Goal: Task Accomplishment & Management: Use online tool/utility

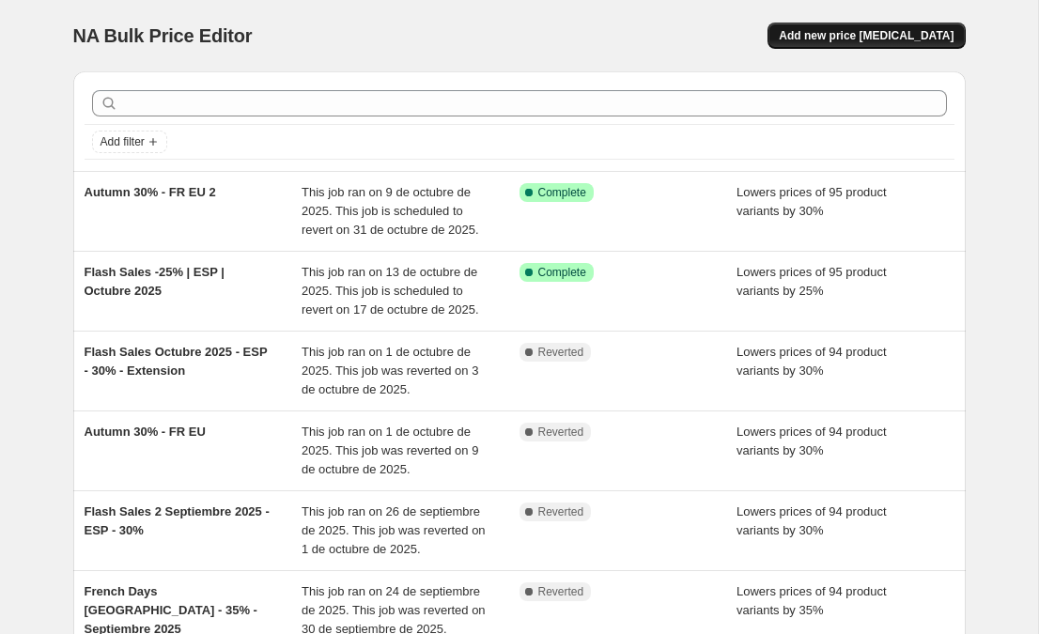
click at [843, 41] on span "Add new price change job" at bounding box center [866, 35] width 175 height 15
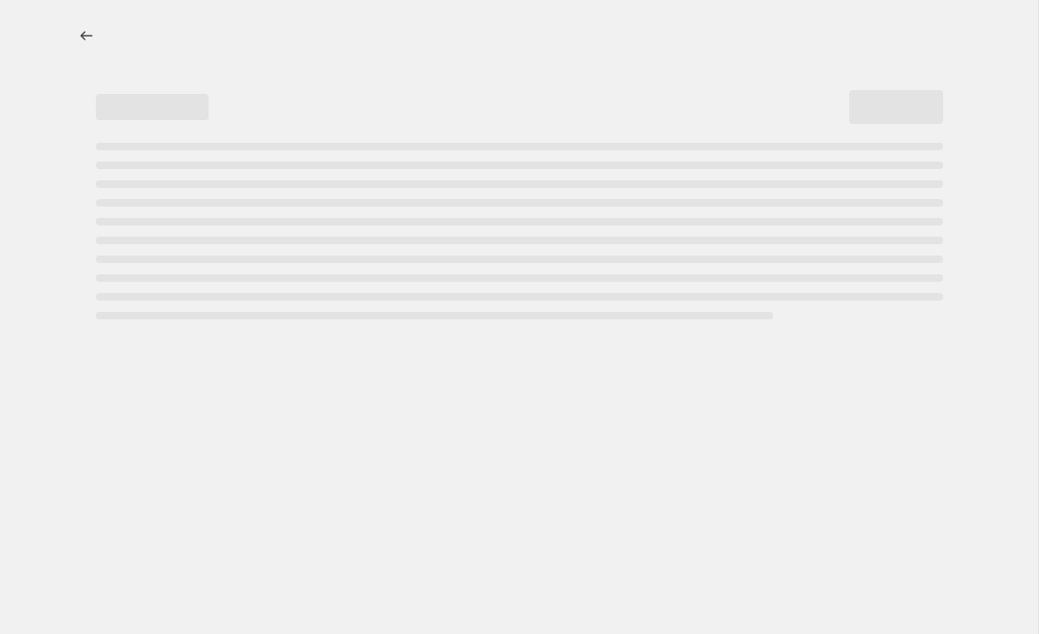
select select "percentage"
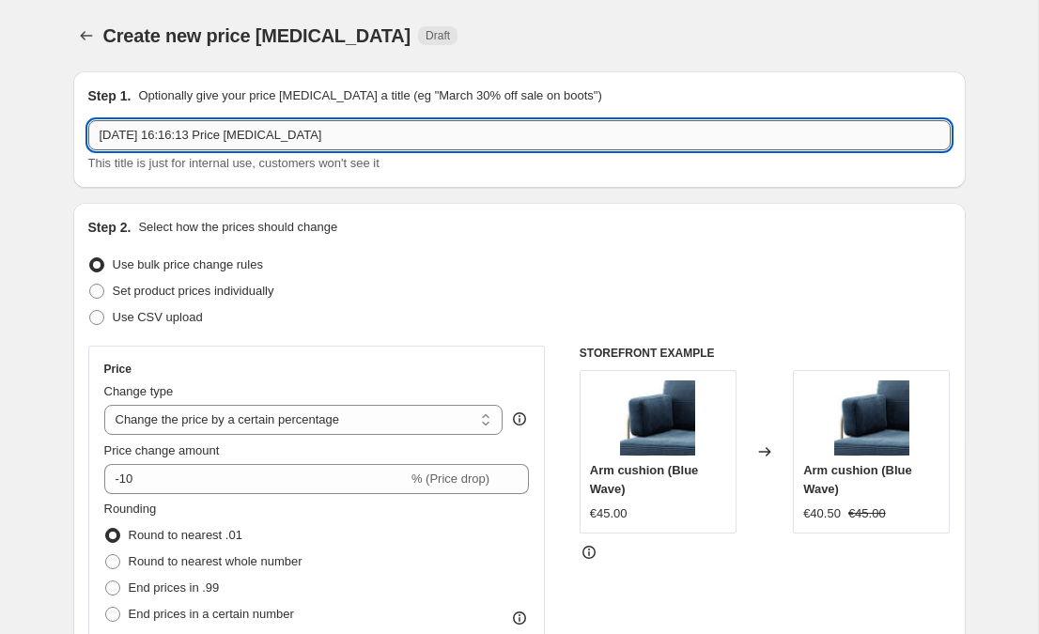
click at [158, 131] on input "15 oct 2025, 16:16:13 Price change job" at bounding box center [519, 135] width 862 height 30
type input "Oct"
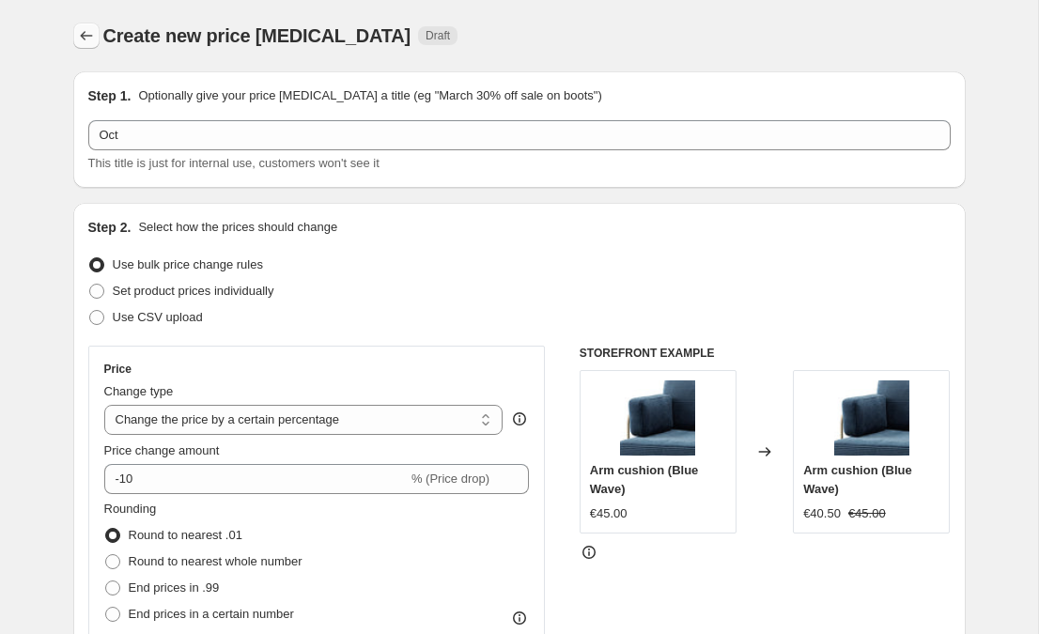
click at [80, 34] on icon "Price change jobs" at bounding box center [86, 35] width 19 height 19
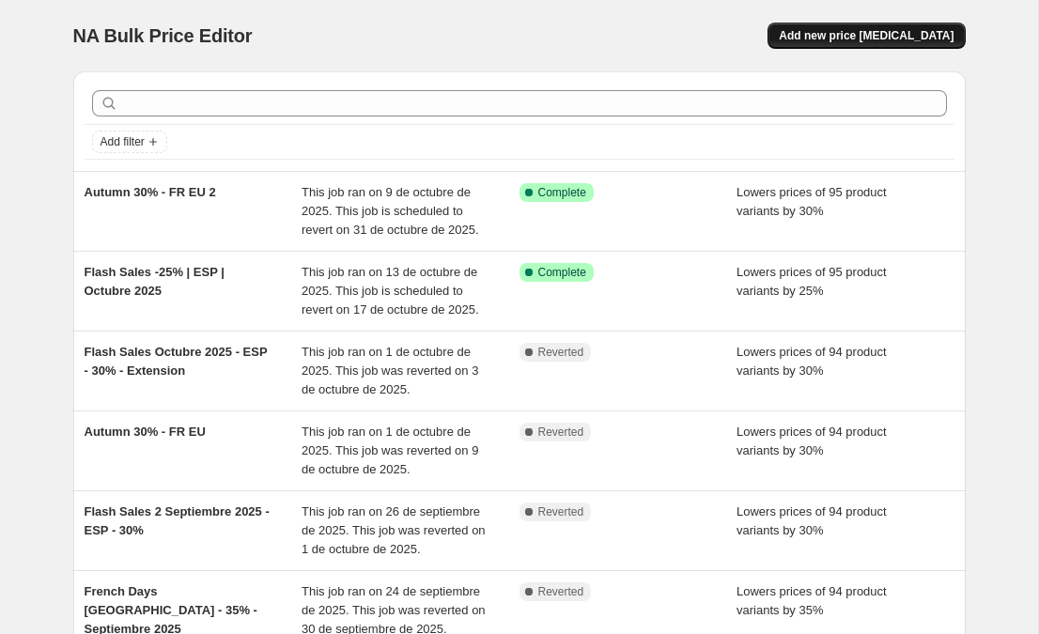
click at [819, 33] on span "Add new price change job" at bounding box center [866, 35] width 175 height 15
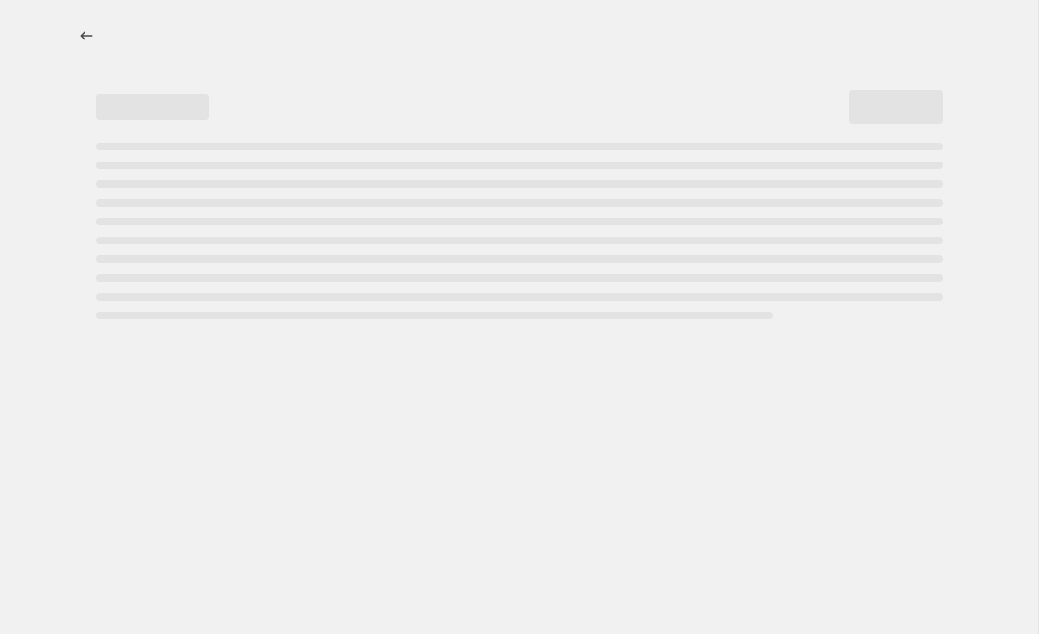
select select "percentage"
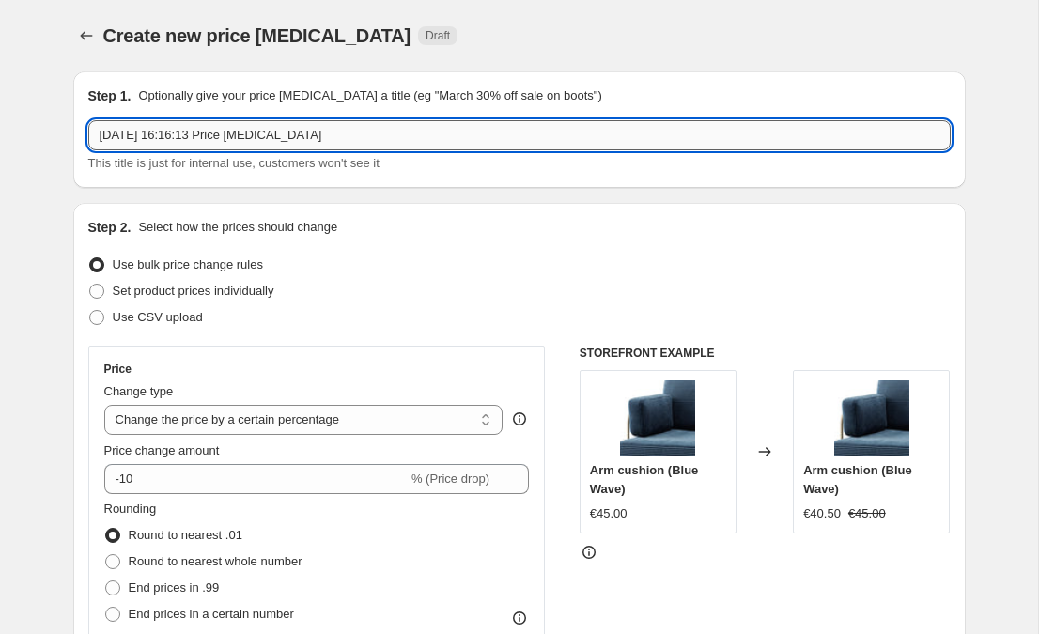
click at [137, 139] on input "15 oct 2025, 16:16:13 Price change job" at bounding box center [519, 135] width 862 height 30
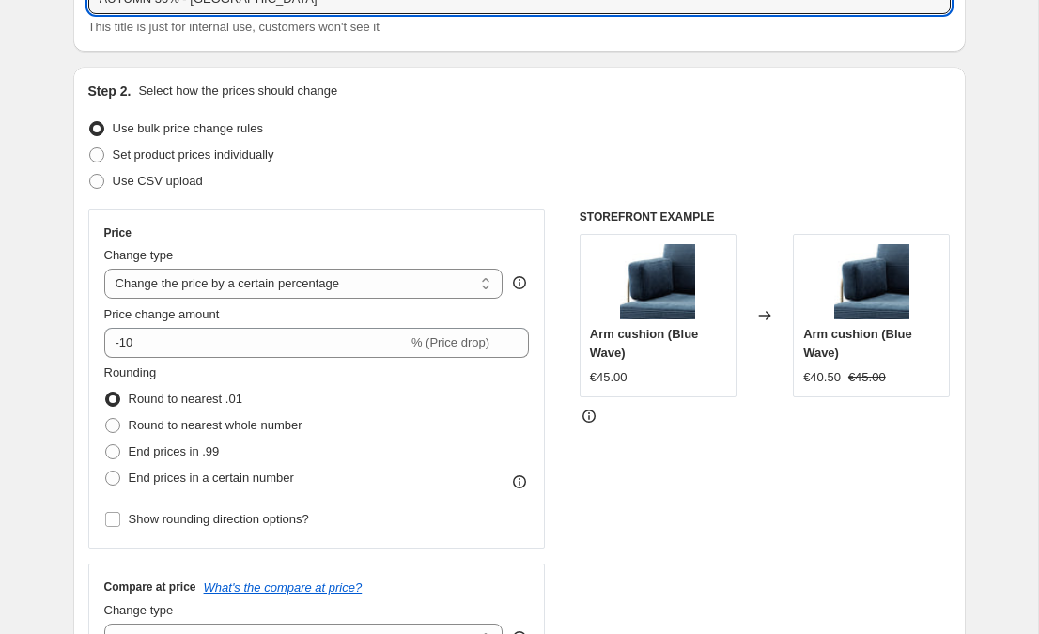
scroll to position [166, 0]
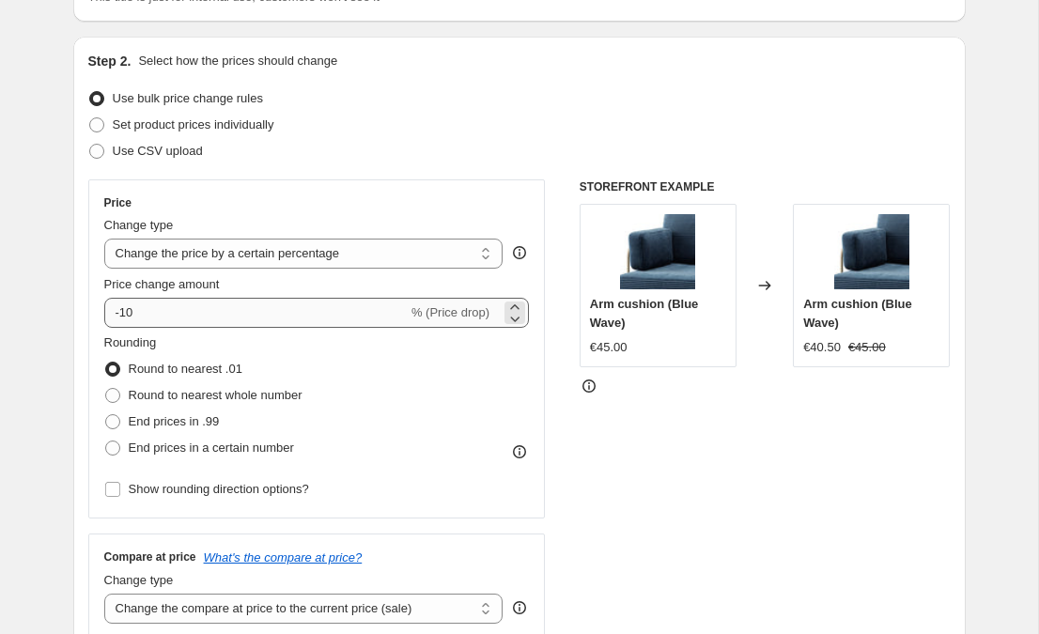
type input "AUTUMN 30% - UK"
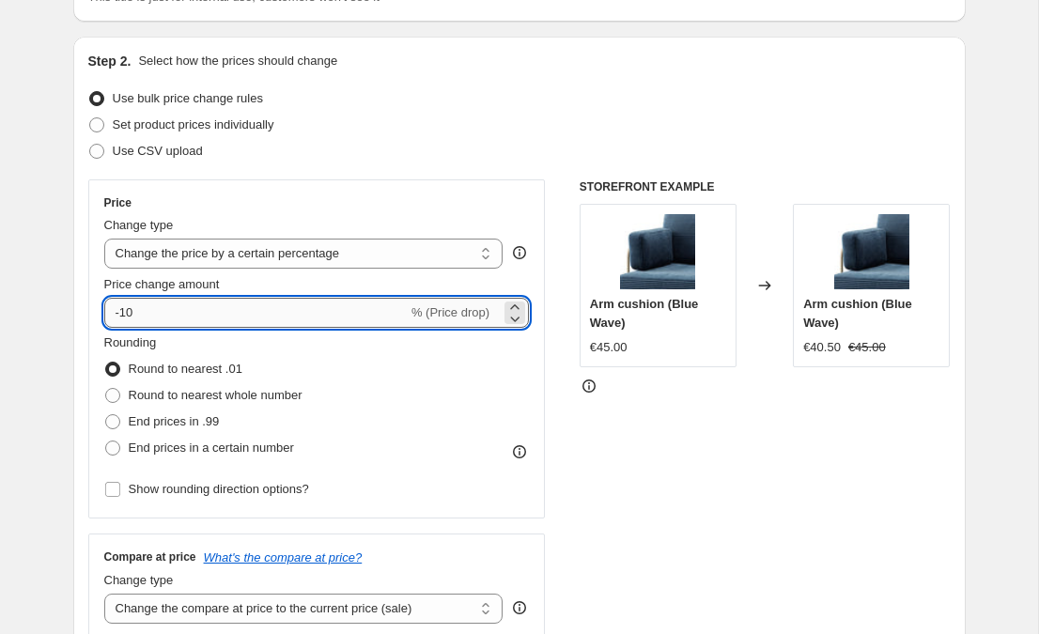
click at [139, 304] on input "-10" at bounding box center [255, 313] width 303 height 30
type input "-1"
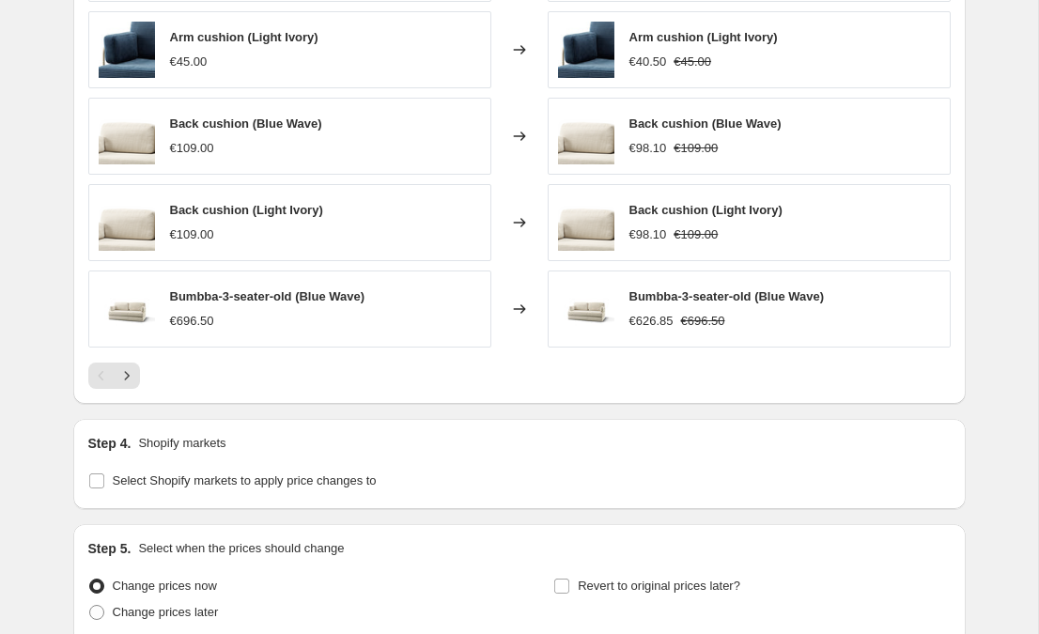
scroll to position [1183, 0]
type input "-30"
click at [96, 479] on input "Select Shopify markets to apply price changes to" at bounding box center [96, 479] width 15 height 15
checkbox input "true"
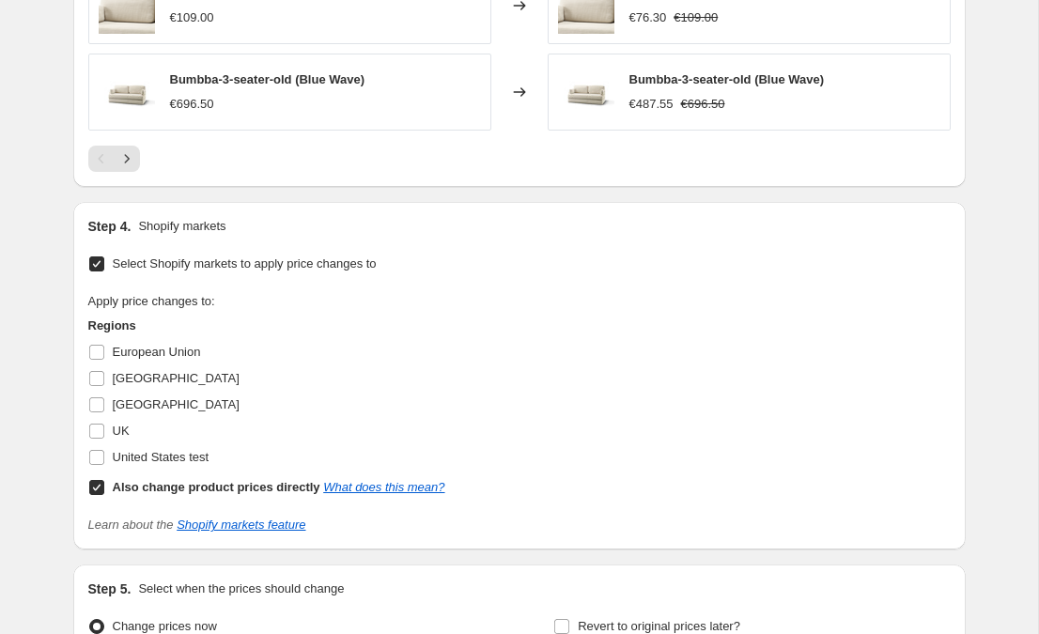
scroll to position [1400, 0]
click at [100, 486] on input "Also change product prices directly What does this mean?" at bounding box center [96, 486] width 15 height 15
checkbox input "false"
click at [100, 430] on input "UK" at bounding box center [96, 430] width 15 height 15
checkbox input "true"
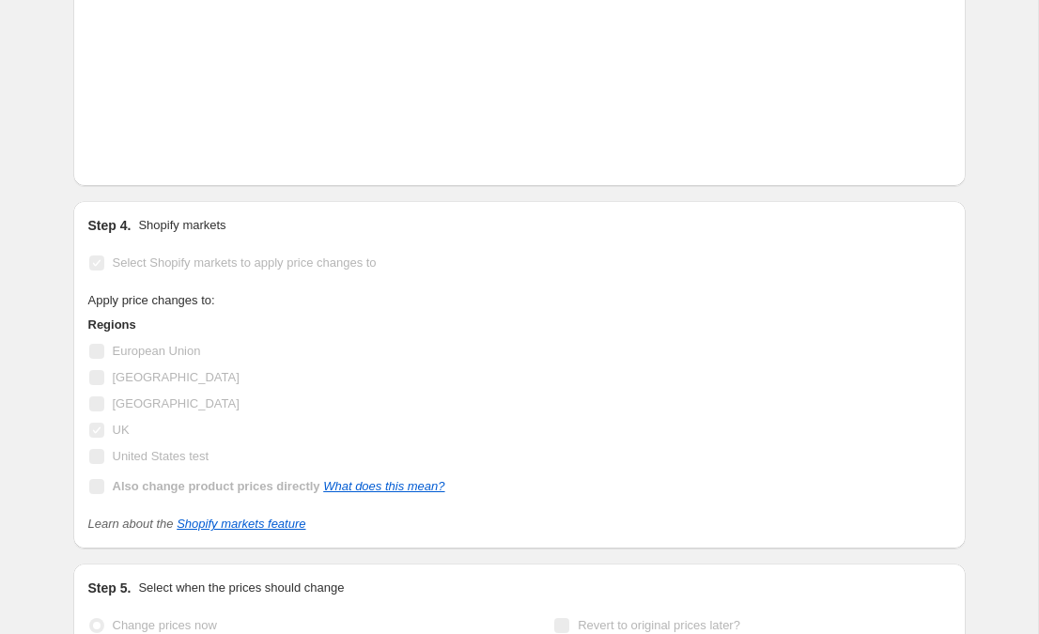
scroll to position [1566, 0]
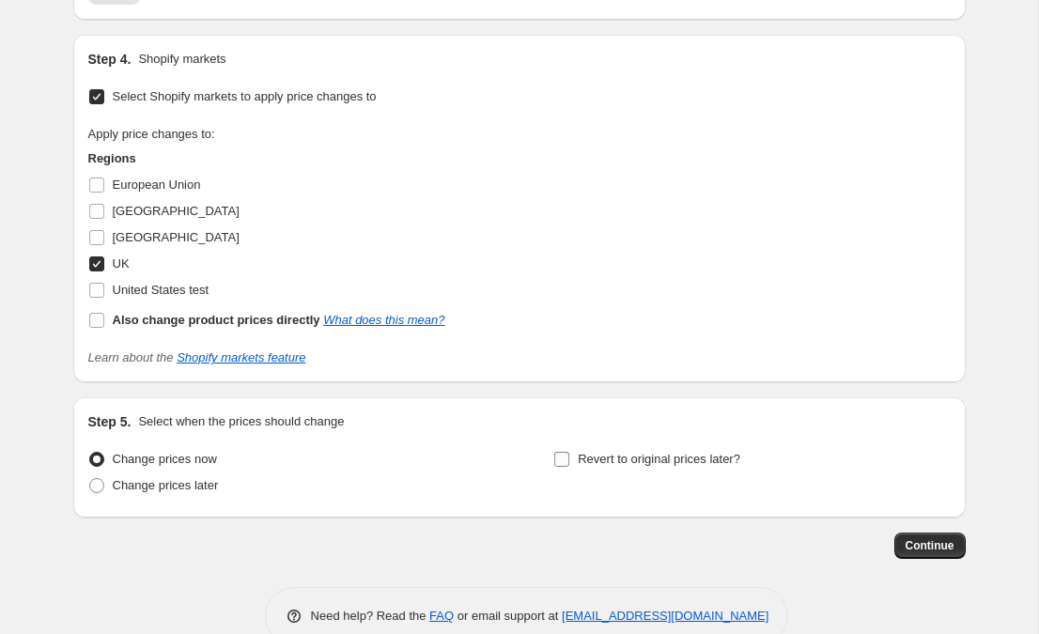
click at [563, 454] on input "Revert to original prices later?" at bounding box center [561, 459] width 15 height 15
checkbox input "true"
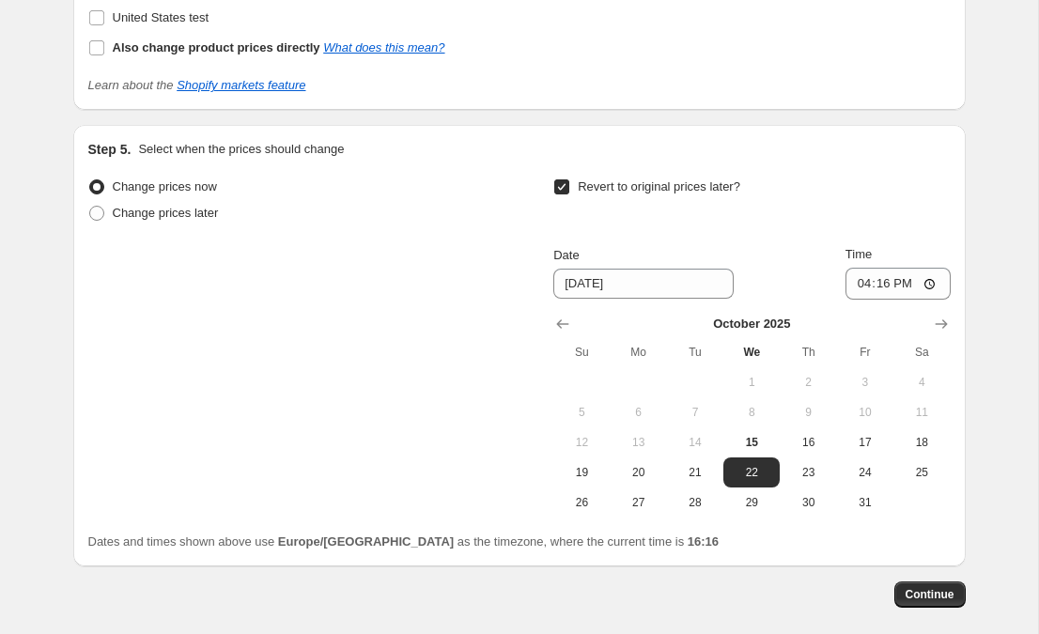
scroll to position [1855, 0]
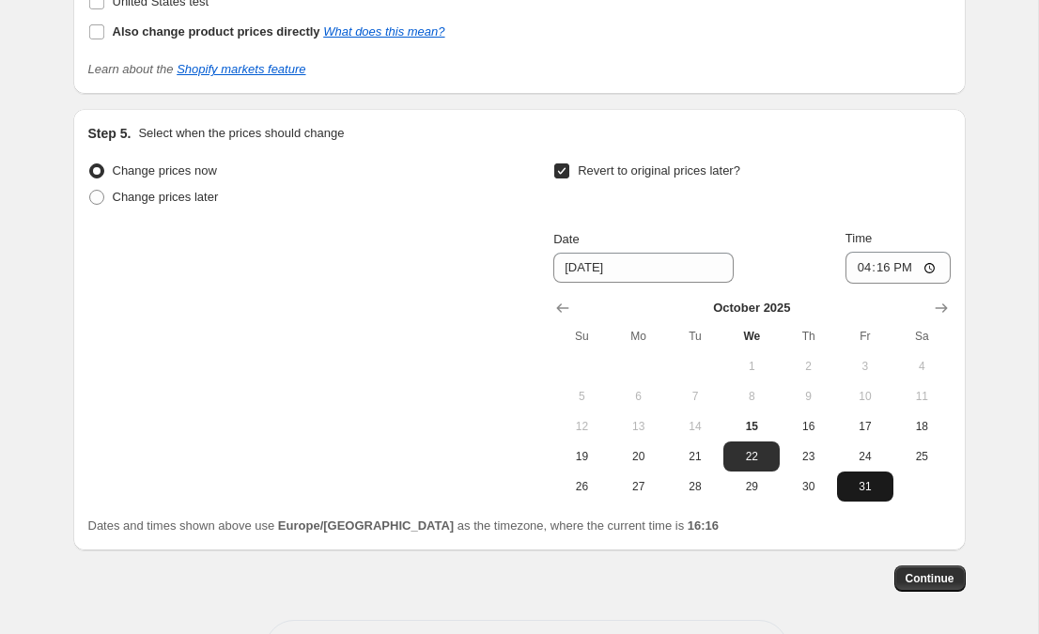
click at [870, 487] on span "31" at bounding box center [864, 486] width 41 height 15
type input "10/31/2025"
click at [883, 271] on input "16:16" at bounding box center [897, 268] width 105 height 32
click at [901, 267] on input "23:16" at bounding box center [897, 268] width 105 height 32
type input "23:59"
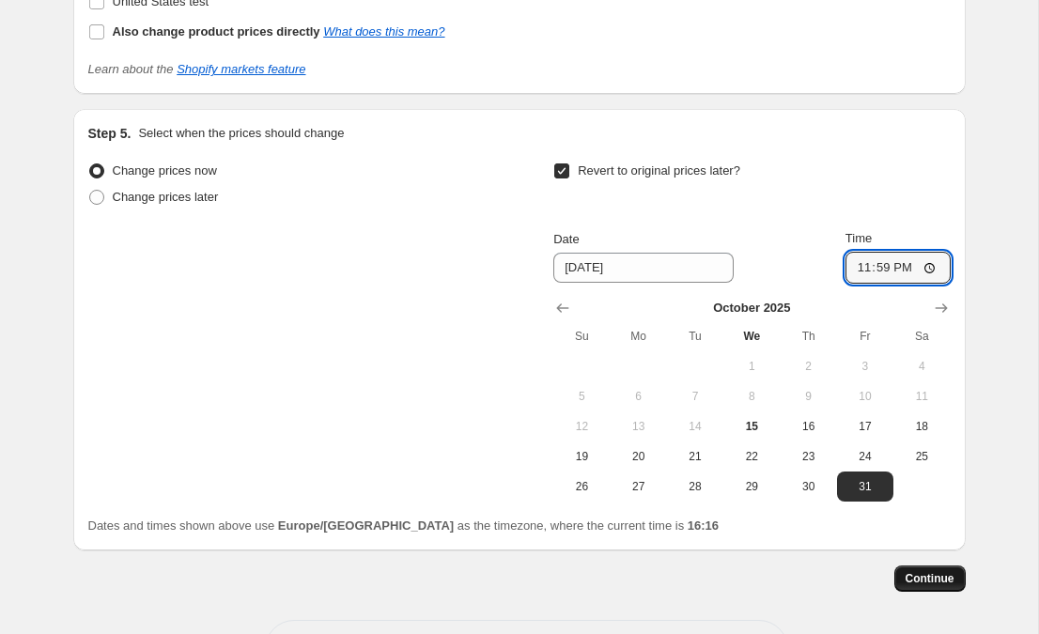
click at [922, 569] on button "Continue" at bounding box center [929, 578] width 71 height 26
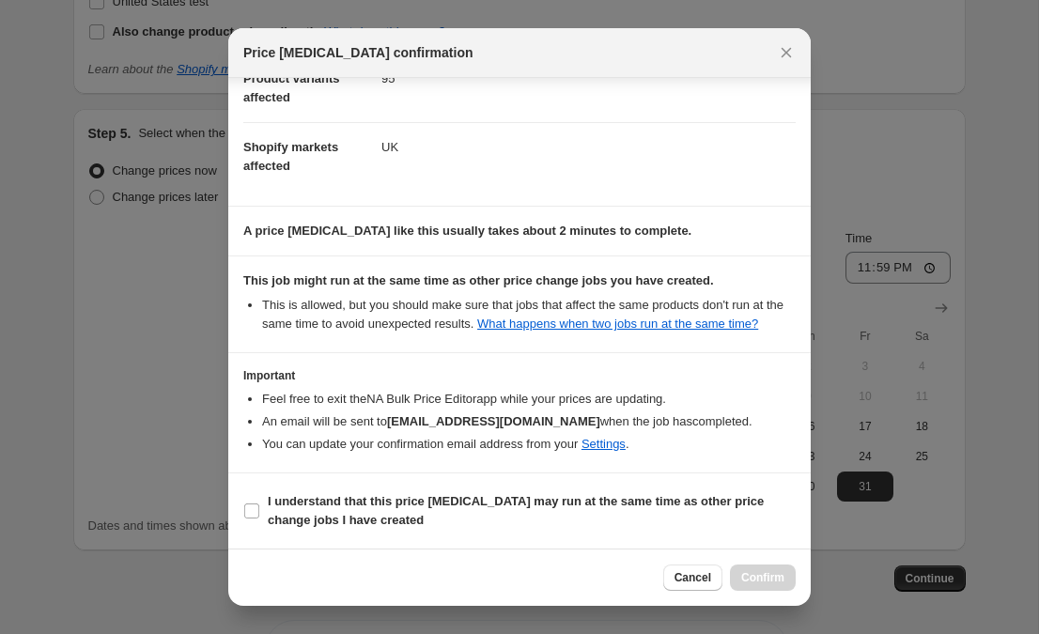
scroll to position [263, 0]
click at [254, 508] on input "I understand that this price change job may run at the same time as other price…" at bounding box center [251, 510] width 15 height 15
checkbox input "true"
click at [752, 569] on button "Confirm" at bounding box center [763, 577] width 66 height 26
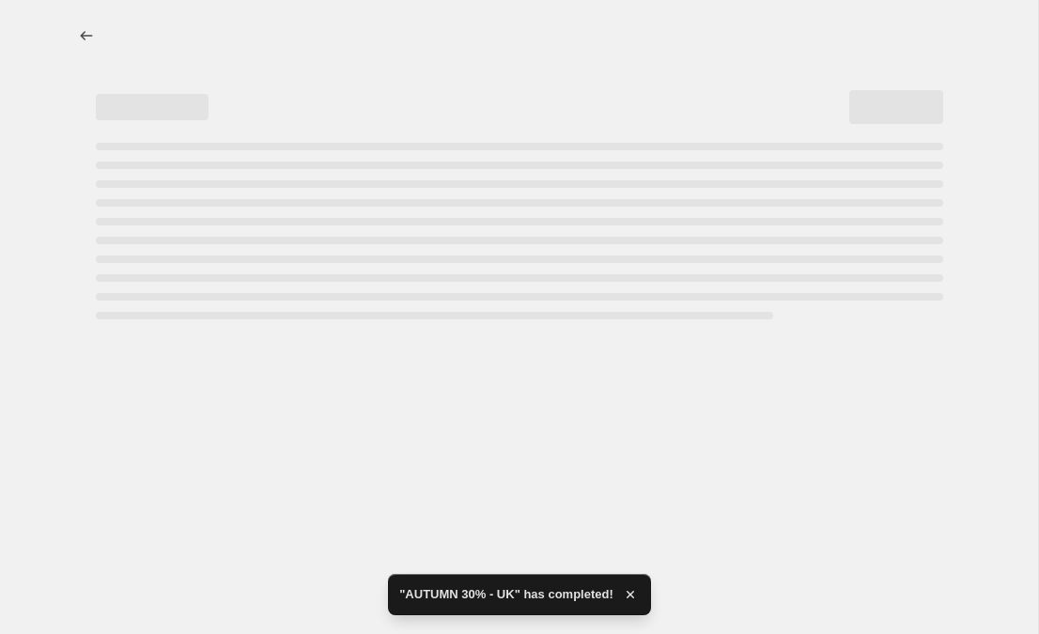
select select "percentage"
